Goal: Consume media (video, audio)

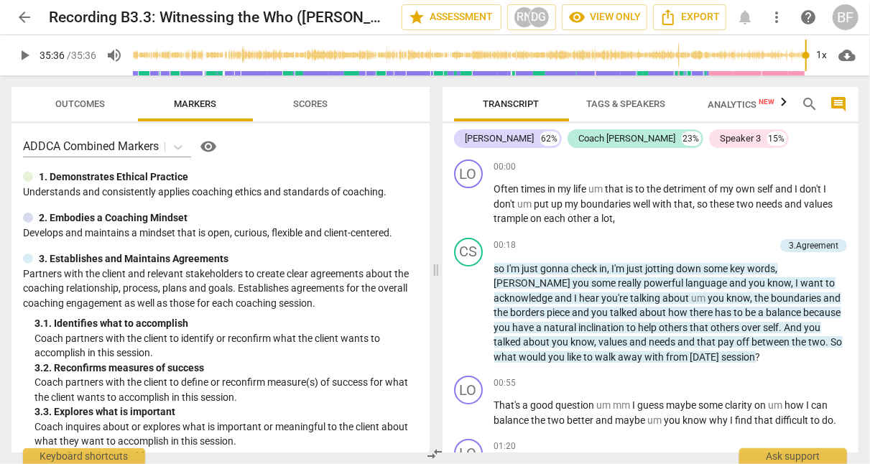
scroll to position [7937, 0]
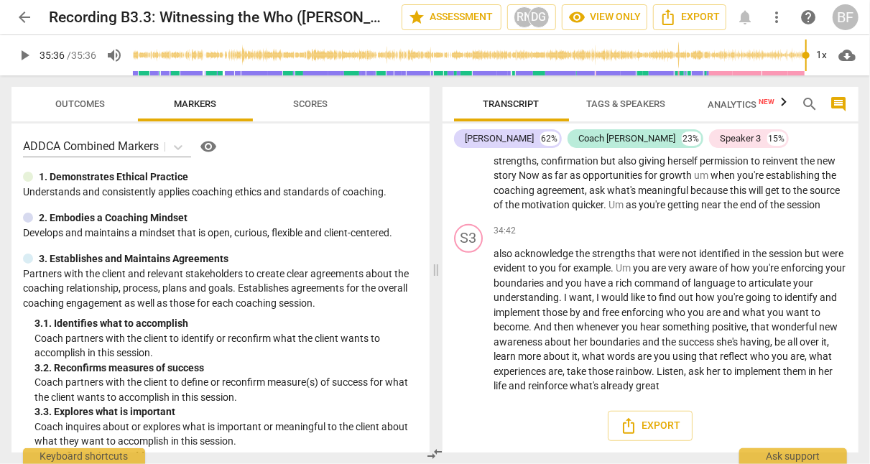
click at [23, 49] on span "play_arrow" at bounding box center [24, 55] width 17 height 17
type input "2136"
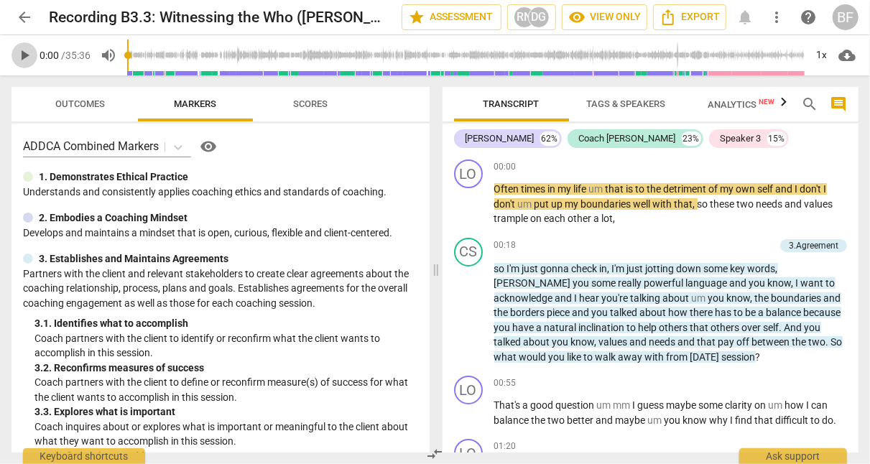
click at [20, 57] on span "play_arrow" at bounding box center [24, 55] width 17 height 17
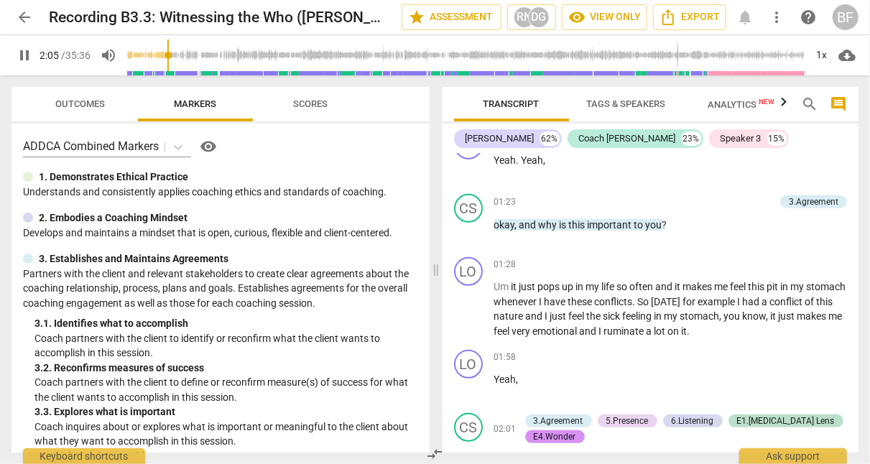
scroll to position [622, 0]
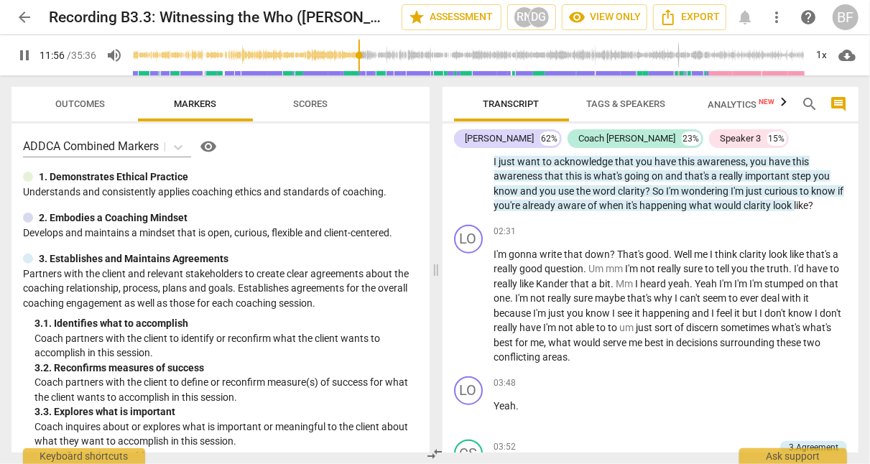
type input "716"
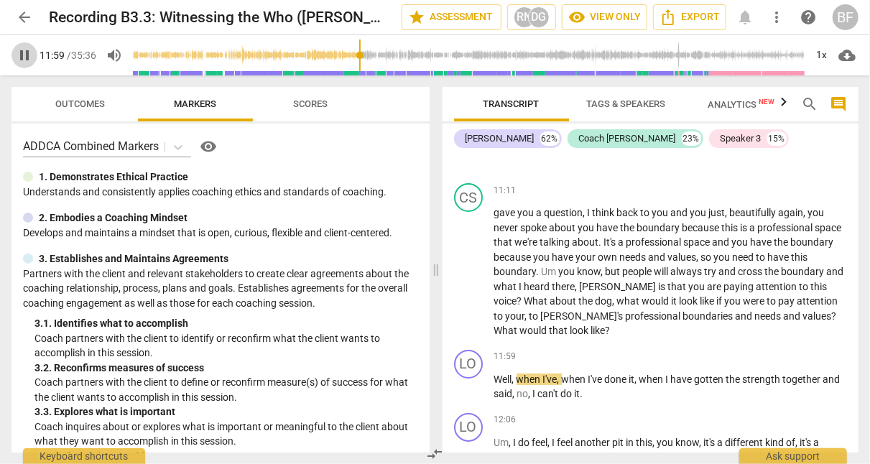
click at [23, 55] on span "pause" at bounding box center [24, 55] width 17 height 17
type input "720"
